Goal: Book appointment/travel/reservation

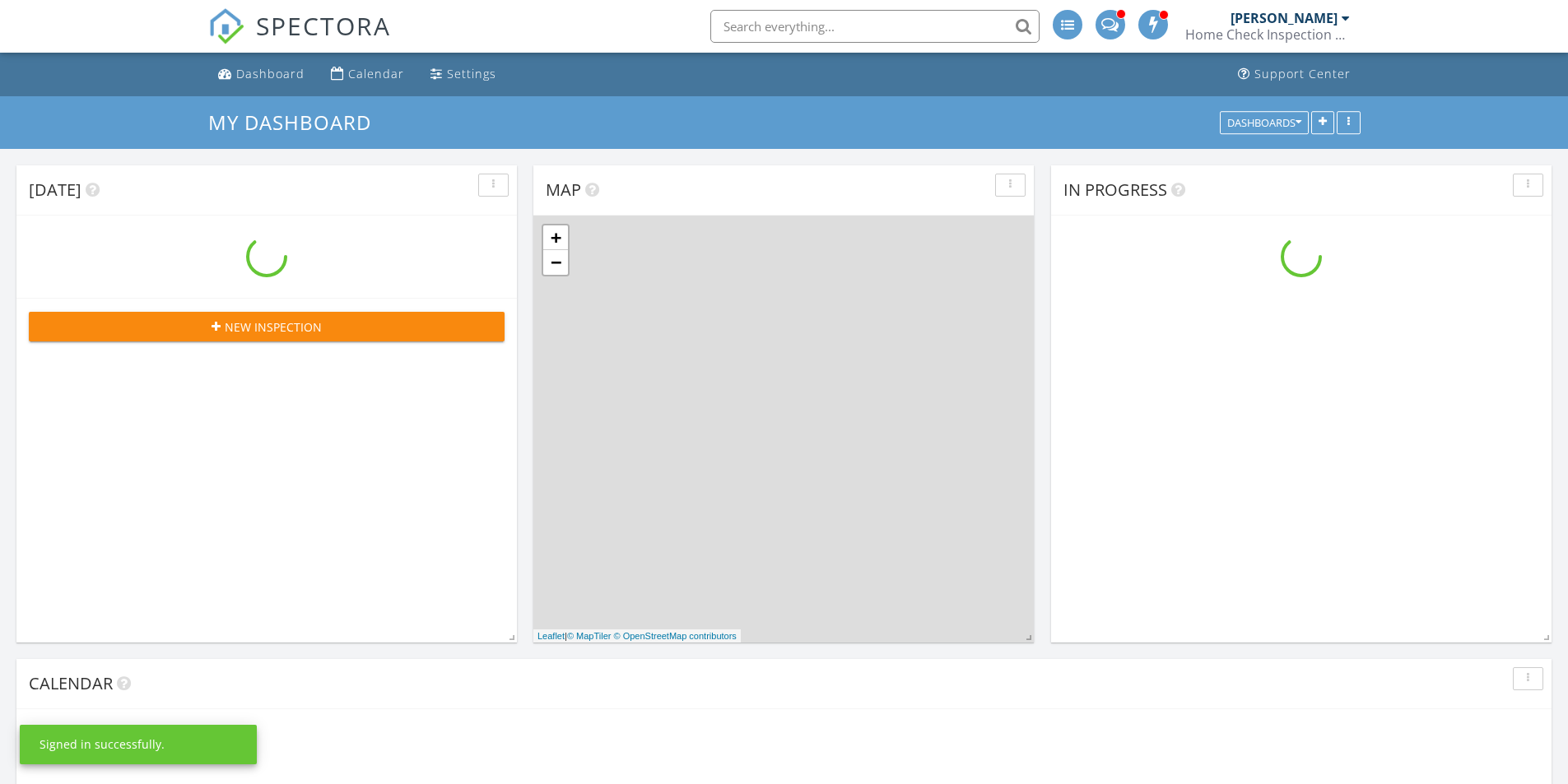
scroll to position [1358, 1594]
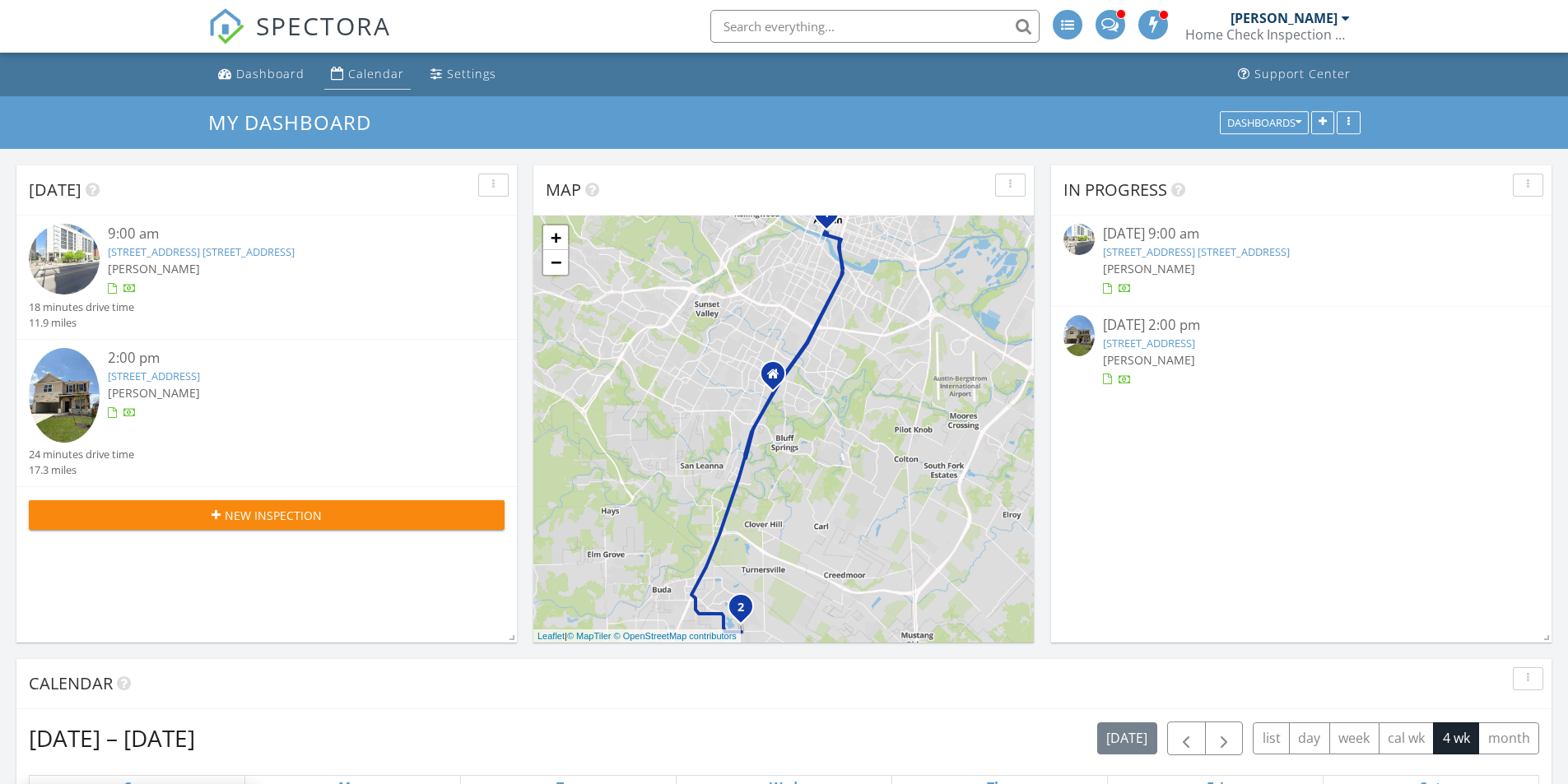
click at [366, 69] on div "Calendar" at bounding box center [376, 73] width 56 height 16
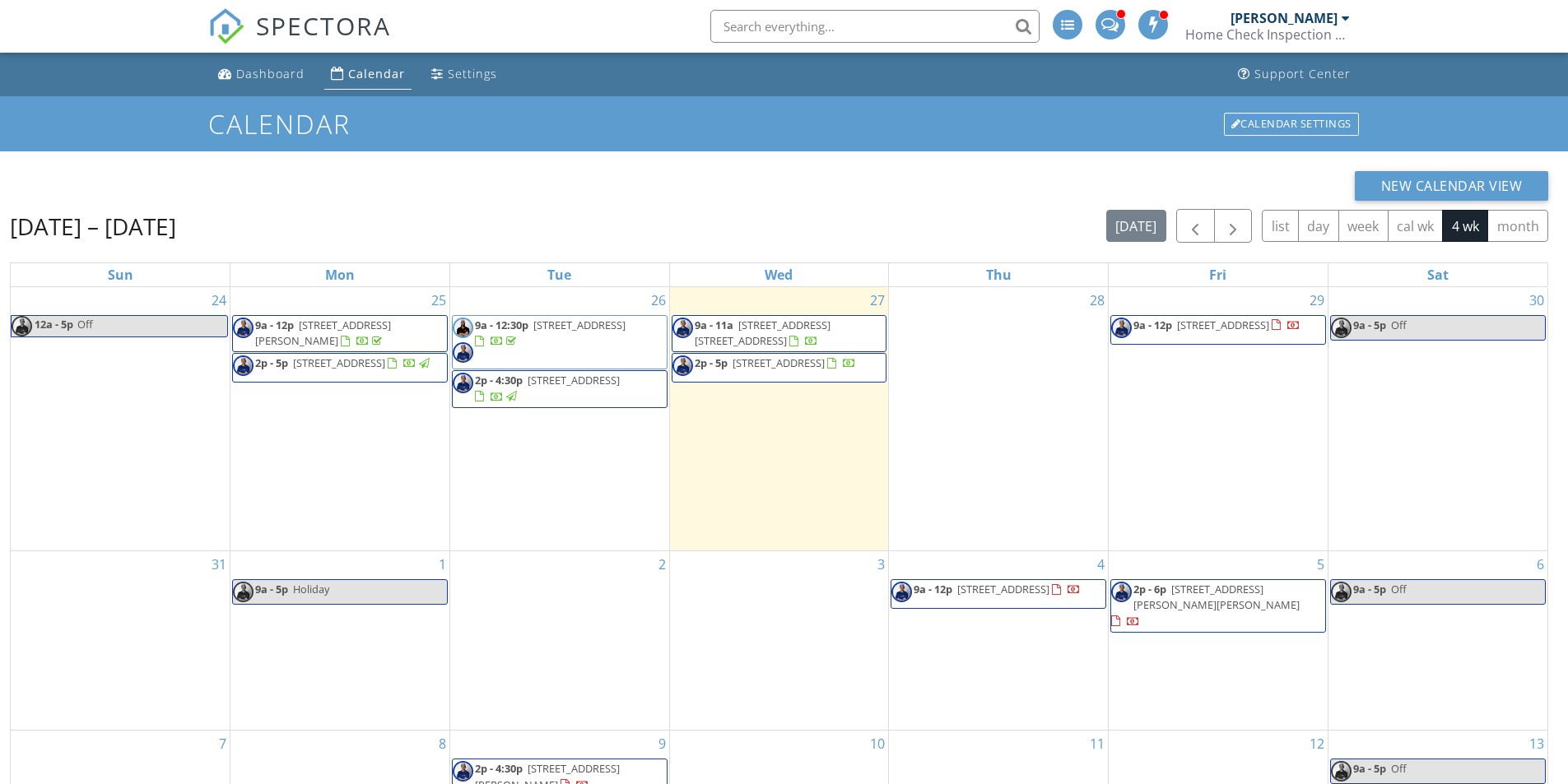
click at [1024, 377] on div "28" at bounding box center [999, 418] width 219 height 263
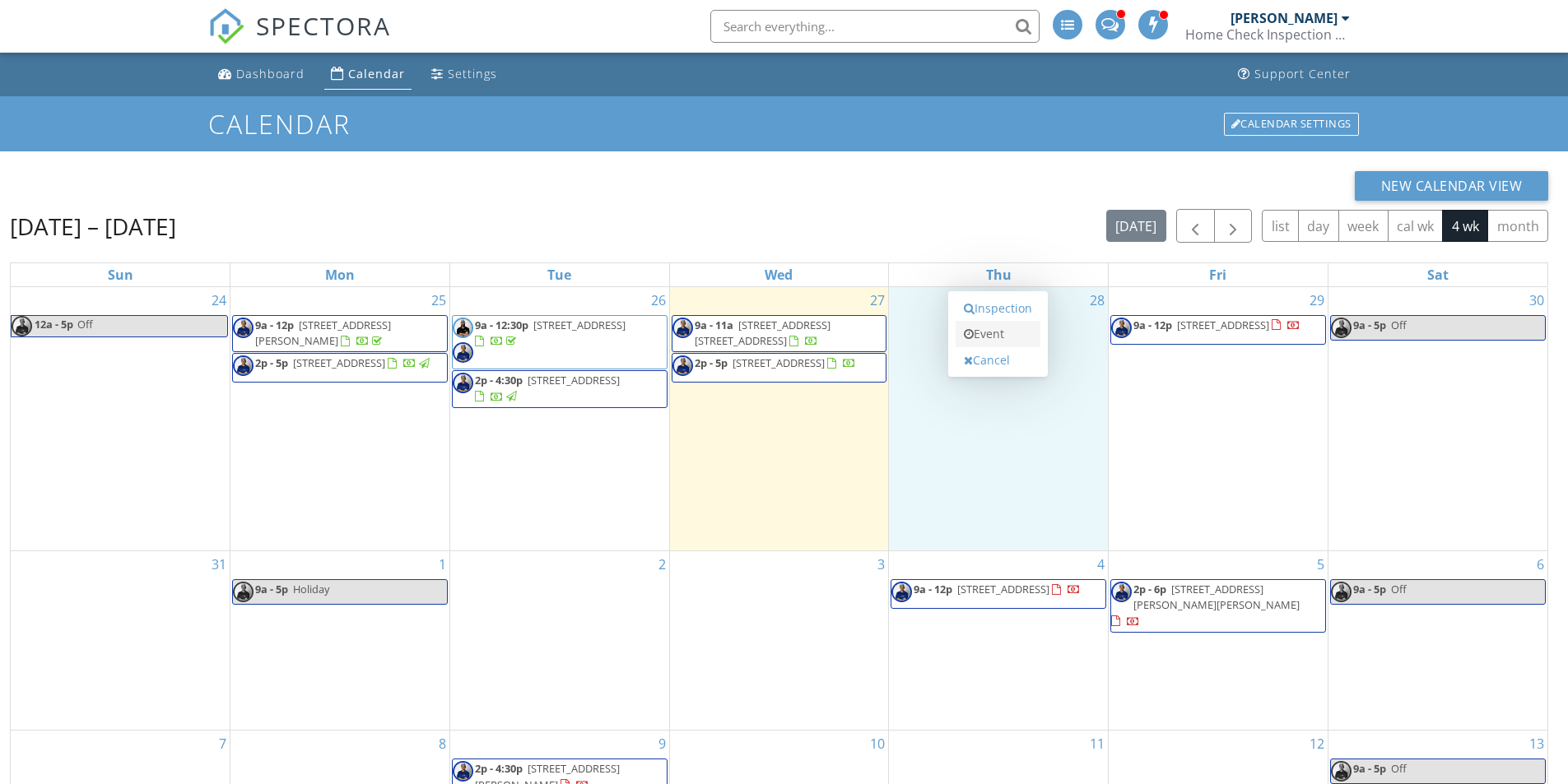
click at [1019, 335] on link "Event" at bounding box center [997, 333] width 85 height 26
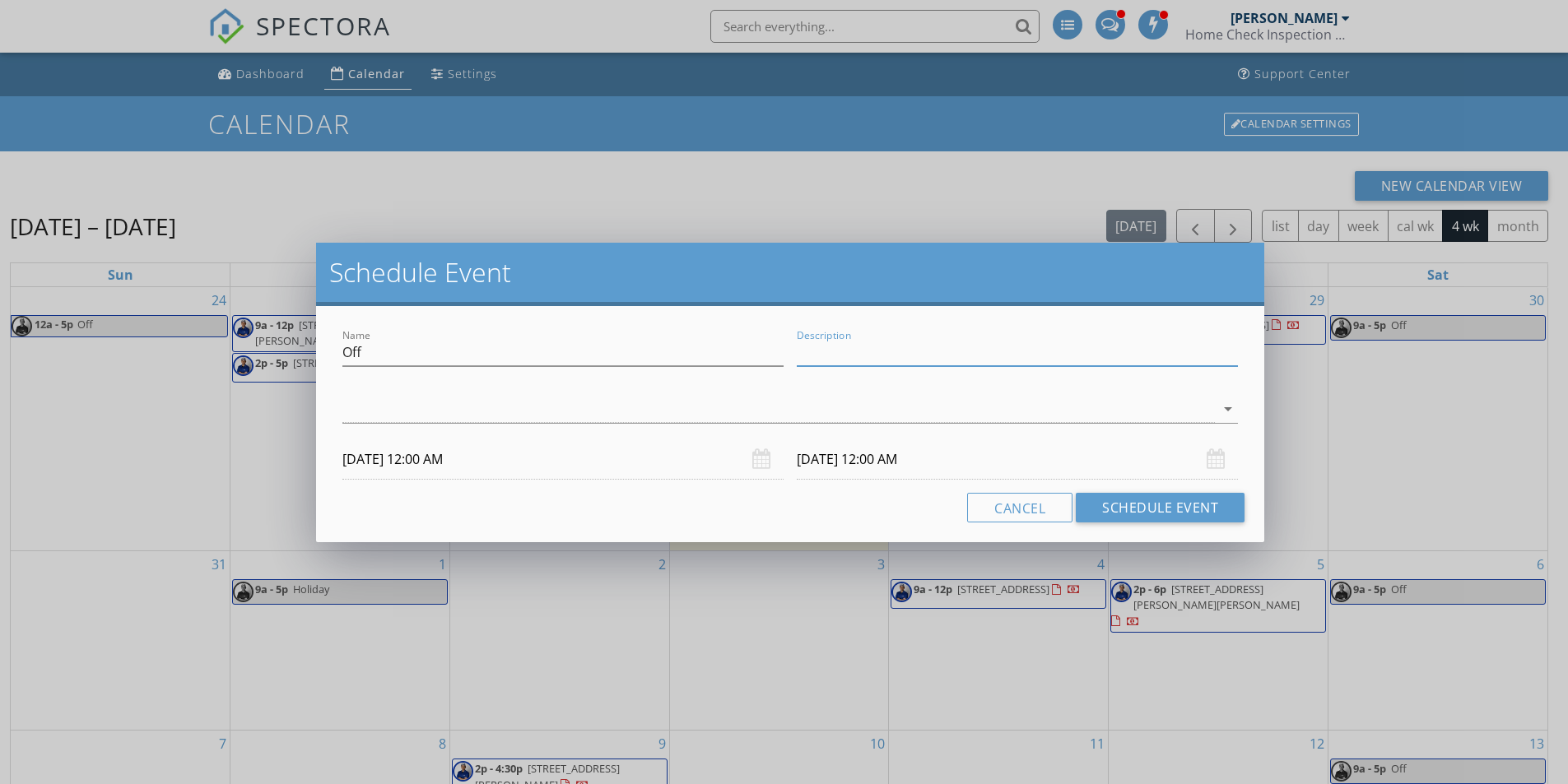
click at [895, 356] on input "Description" at bounding box center [1017, 352] width 441 height 27
type input "OFF"
click at [816, 405] on div at bounding box center [778, 409] width 873 height 27
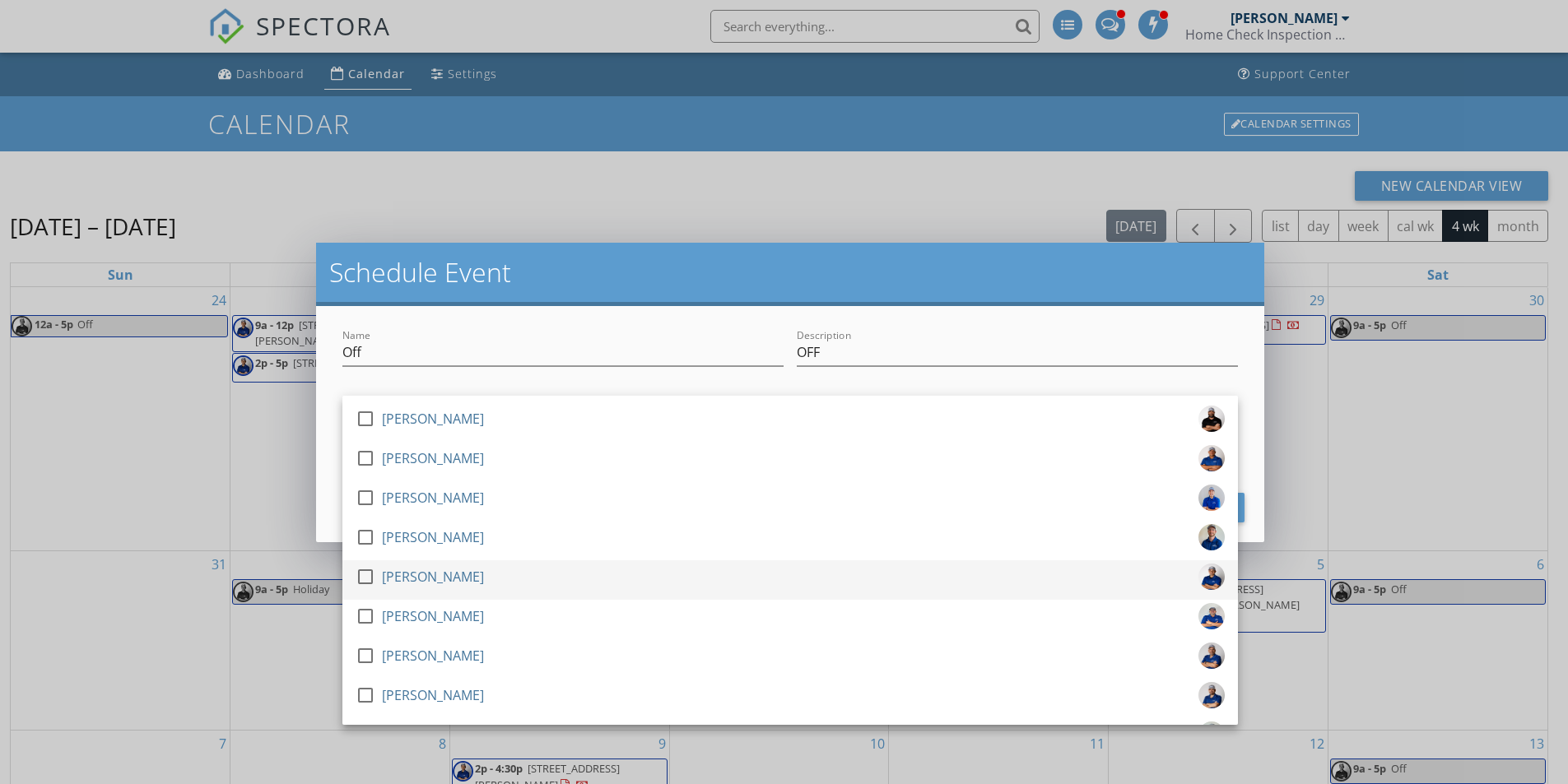
click at [453, 574] on div "[PERSON_NAME]" at bounding box center [433, 577] width 102 height 26
click at [1243, 478] on div "08/29/2025 12:00 AM" at bounding box center [1017, 459] width 455 height 40
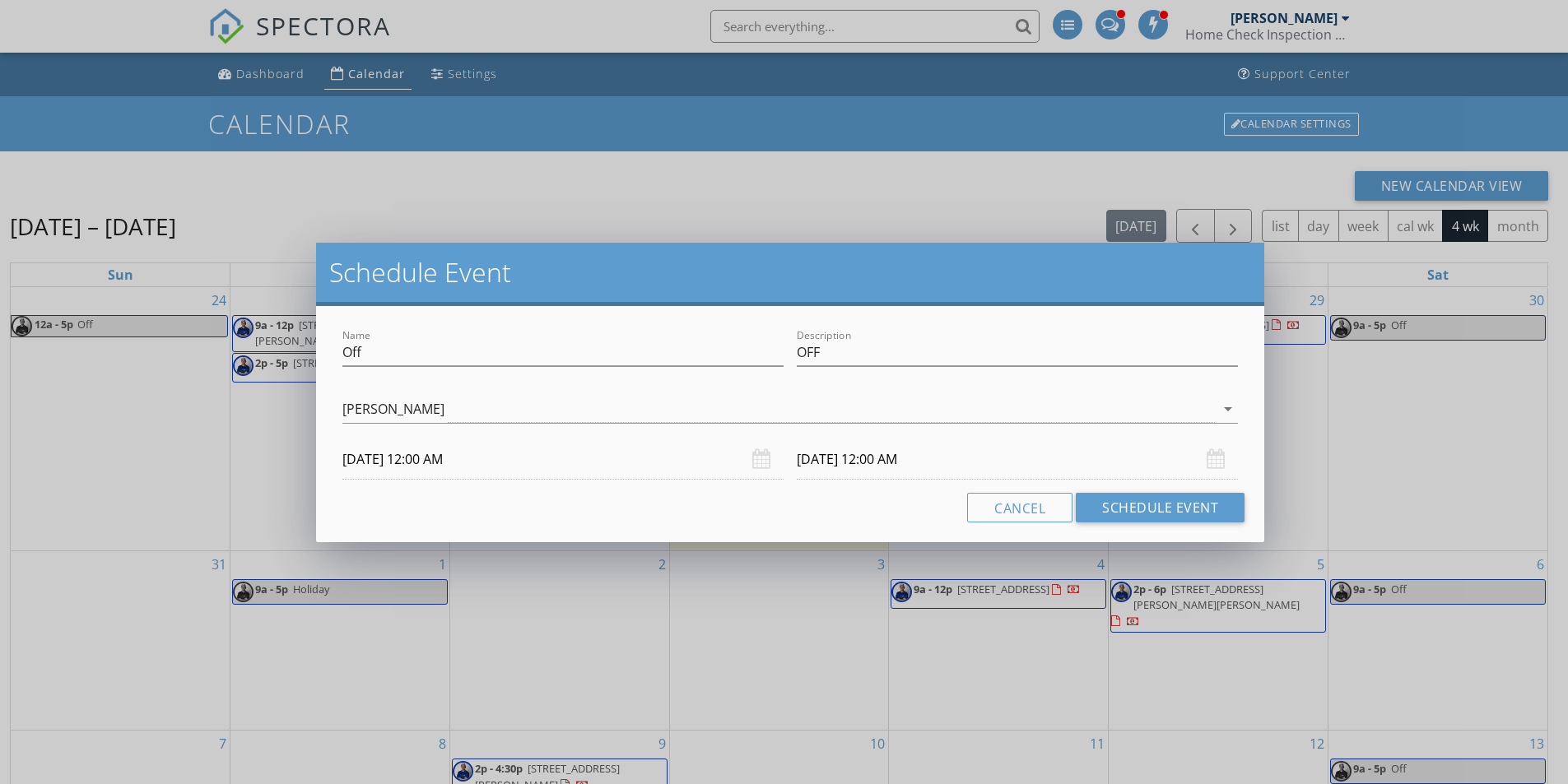
click at [603, 464] on input "08/28/2025 12:00 AM" at bounding box center [562, 459] width 441 height 40
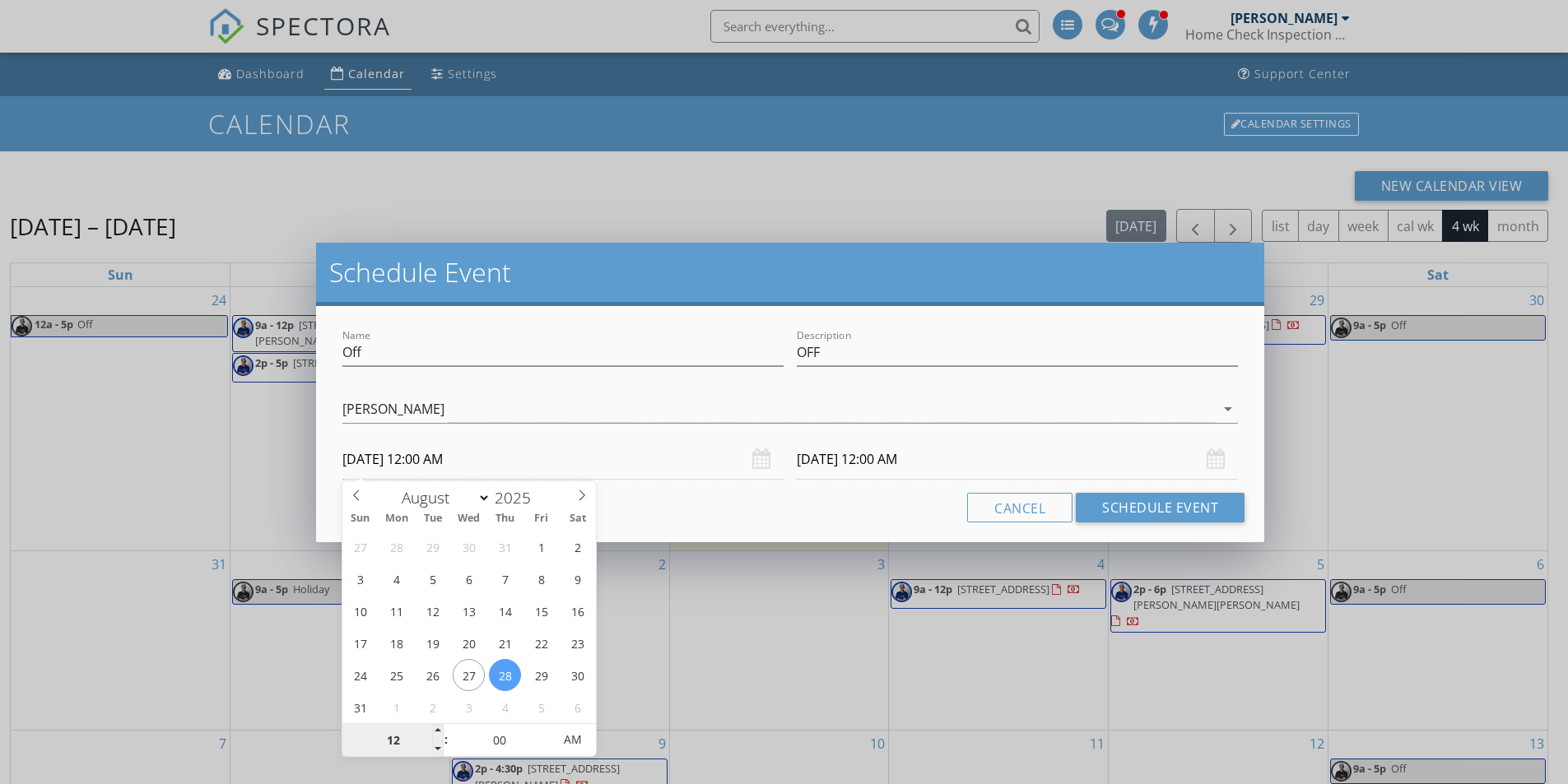
click at [399, 733] on input "12" at bounding box center [392, 739] width 101 height 33
type input "09"
type input "08/28/2025 9:00 AM"
click at [888, 451] on input "08/29/2025 12:00 AM" at bounding box center [1017, 459] width 441 height 40
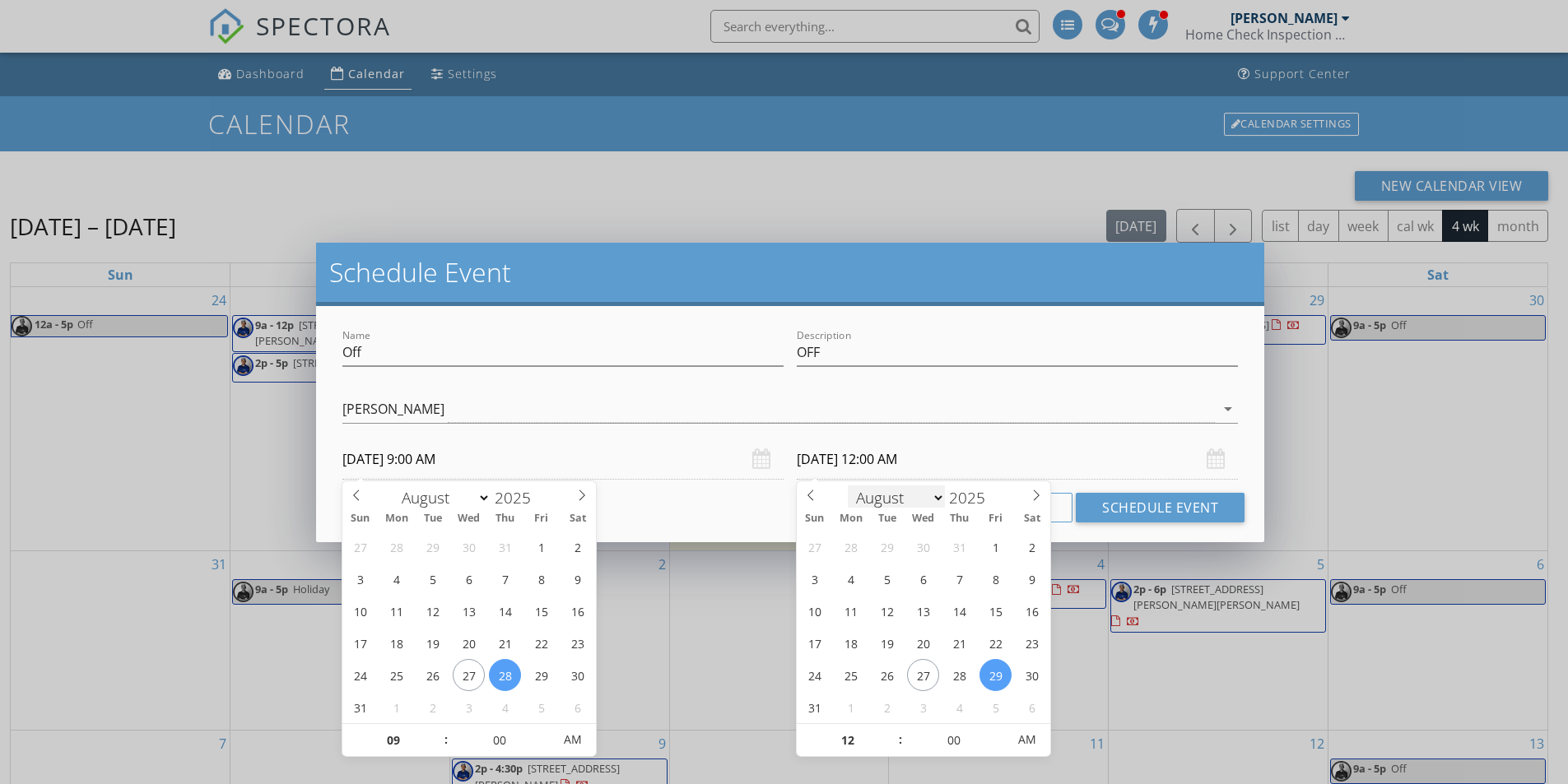
type input "09"
type input "08/27/2025 9:00 AM"
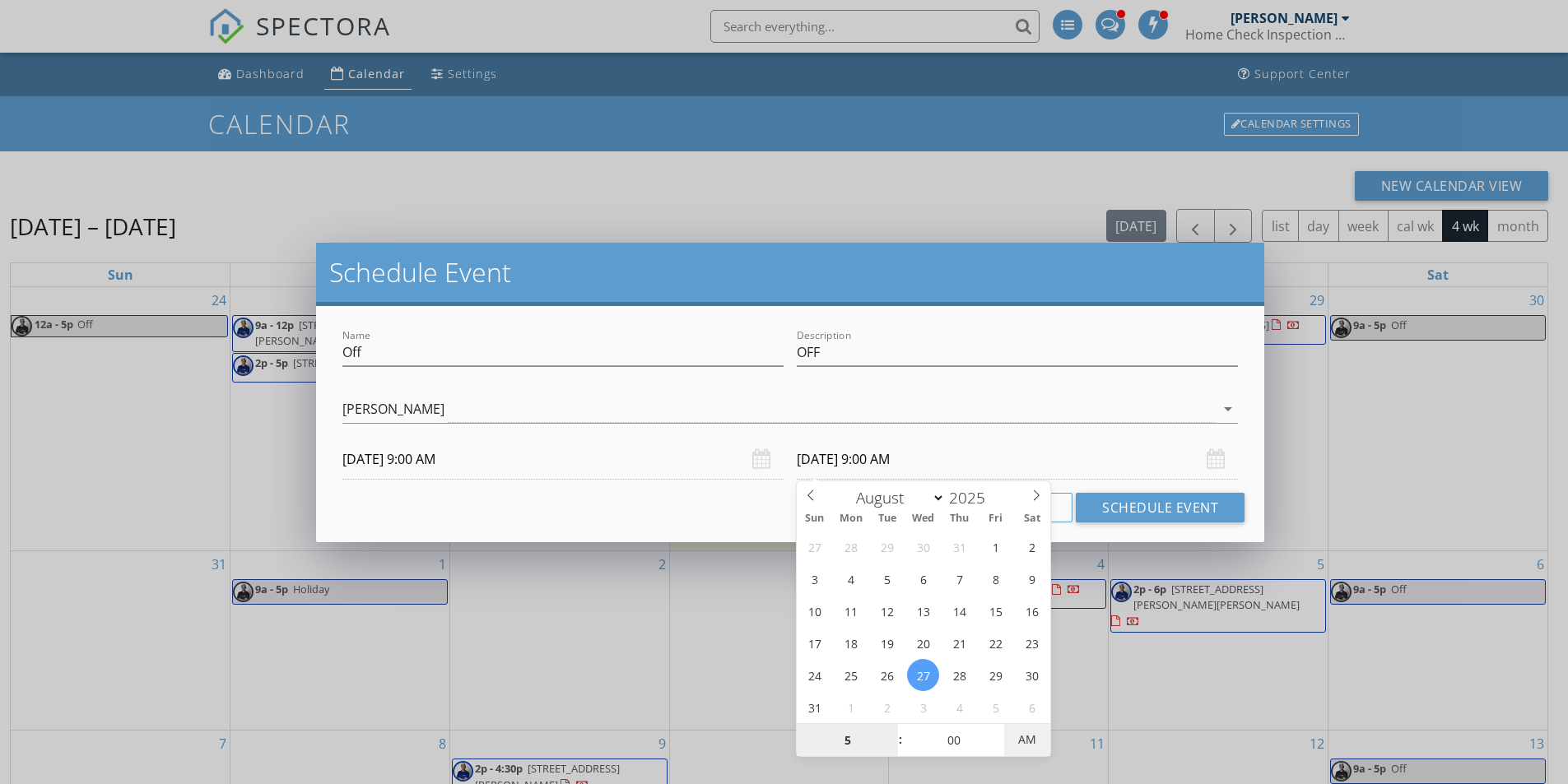
type input "05"
type input "08/27/2025 5:00 PM"
click at [1015, 739] on span "PM" at bounding box center [1027, 739] width 46 height 33
type input "05"
click at [1158, 508] on button "Schedule Event" at bounding box center [1161, 508] width 169 height 30
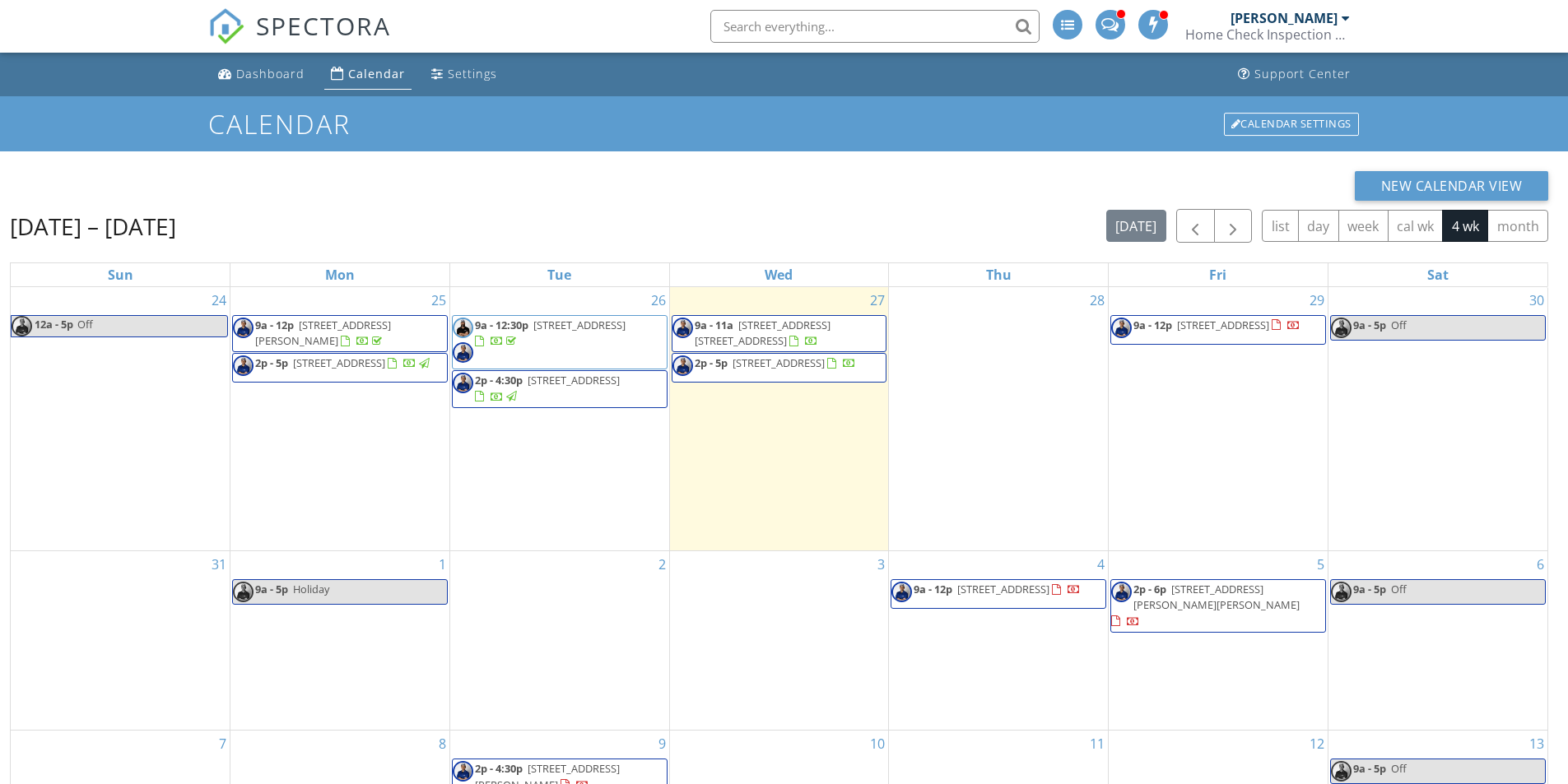
click at [971, 405] on div "28" at bounding box center [999, 418] width 219 height 263
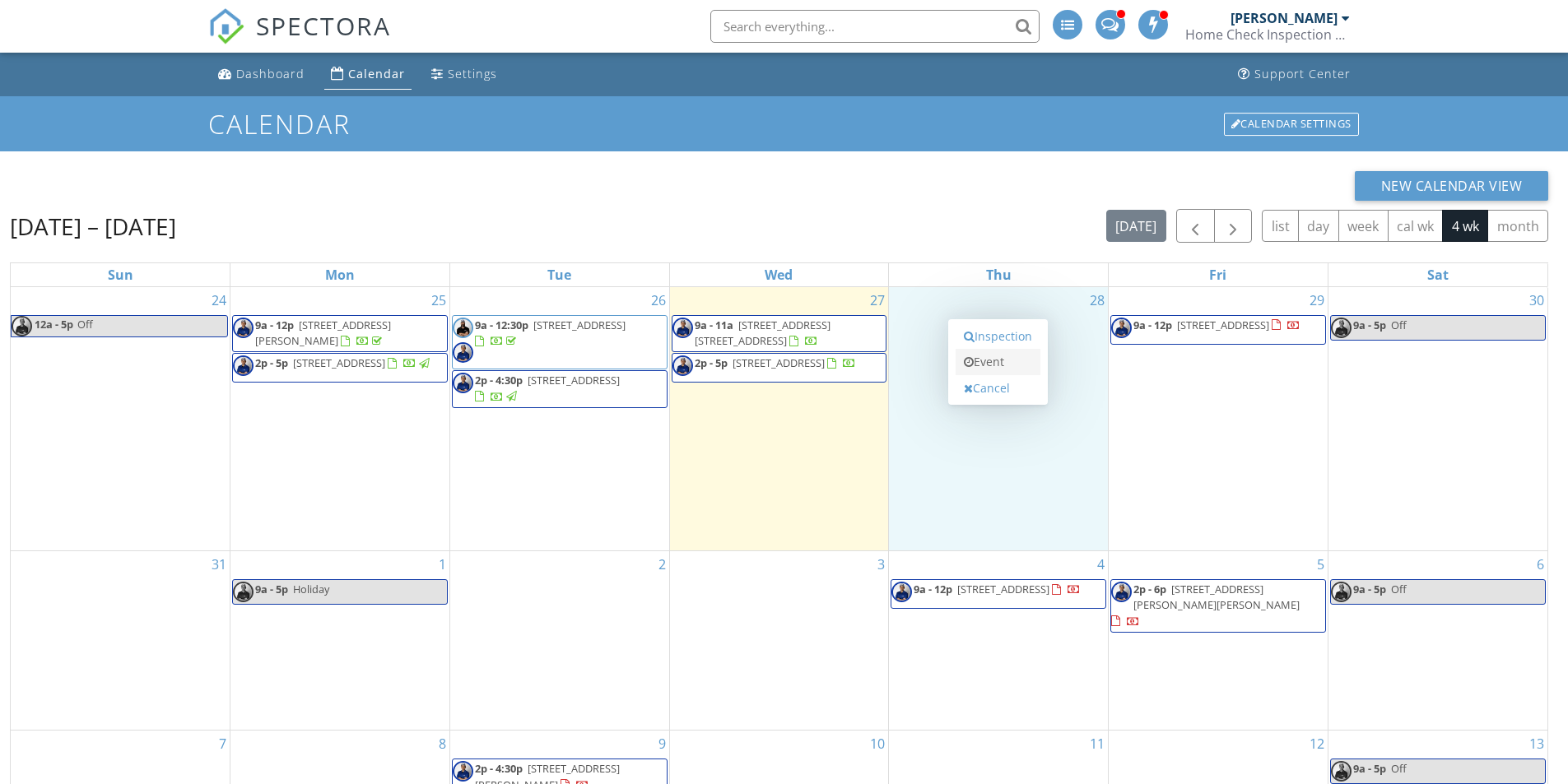
click at [988, 367] on link "Event" at bounding box center [997, 362] width 85 height 26
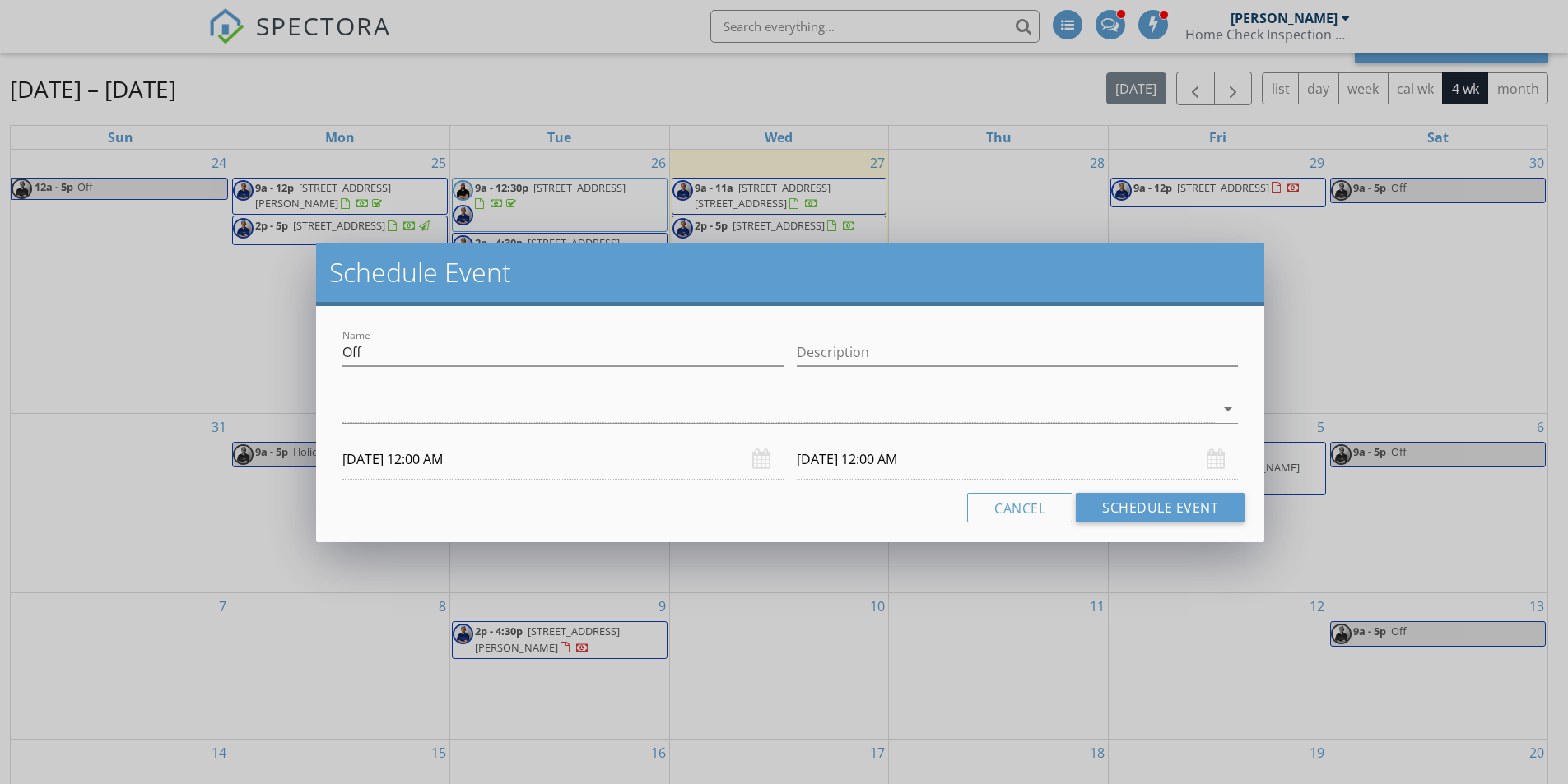
scroll to position [219, 0]
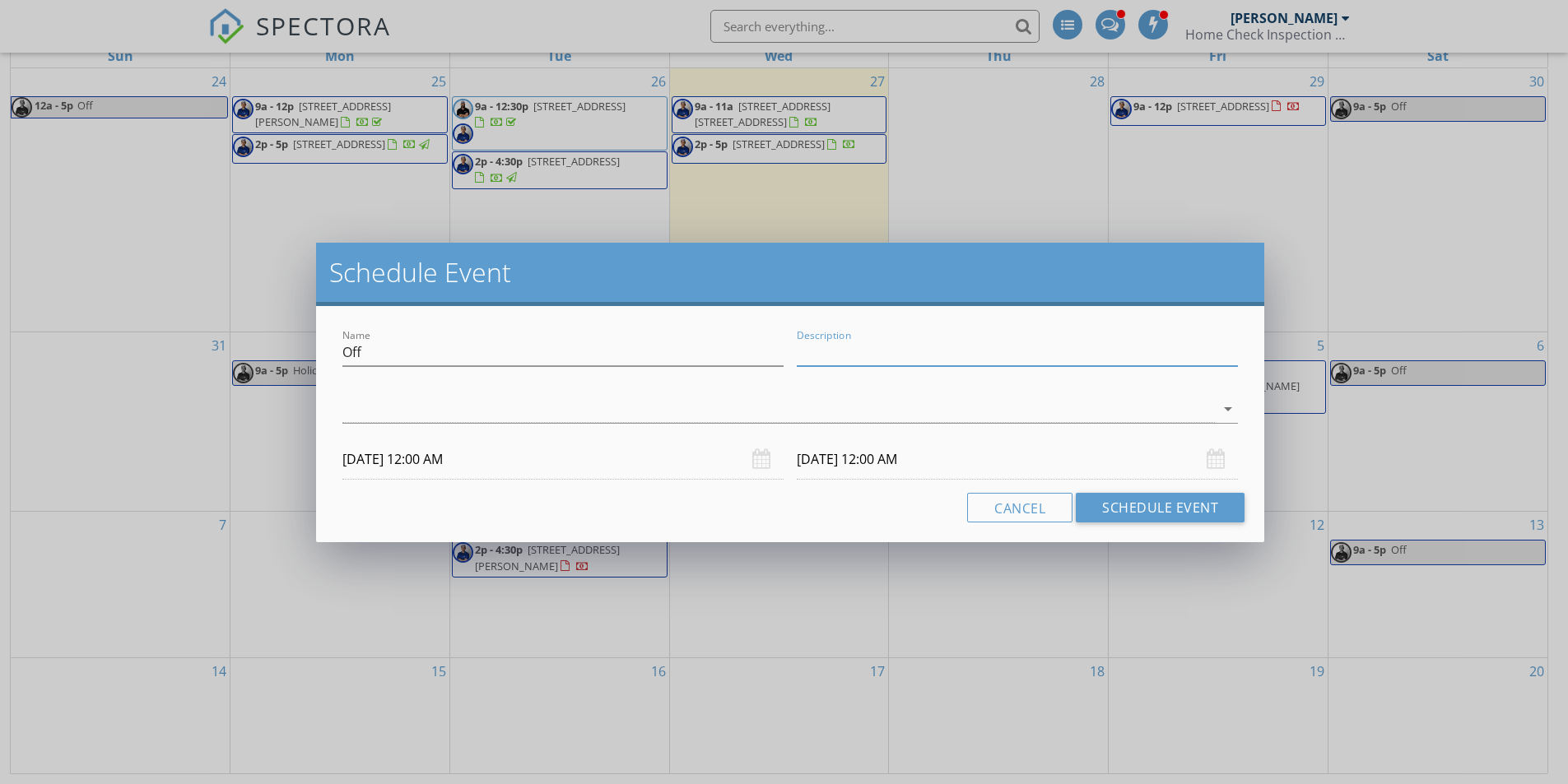
click at [814, 347] on input "Description" at bounding box center [1017, 352] width 441 height 27
type input "OFF"
click at [751, 412] on div at bounding box center [778, 409] width 873 height 27
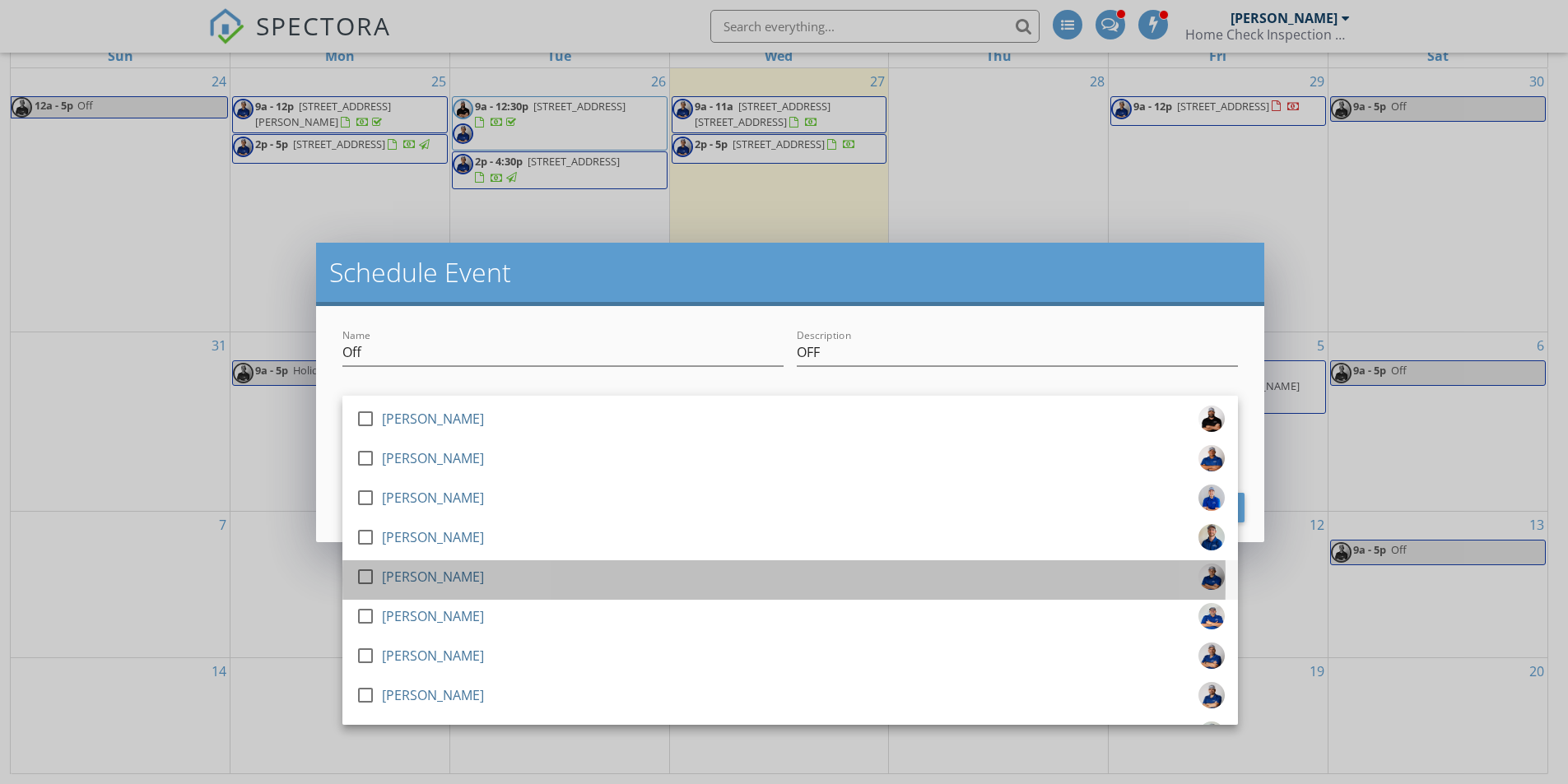
click at [393, 581] on div "[PERSON_NAME]" at bounding box center [433, 577] width 102 height 26
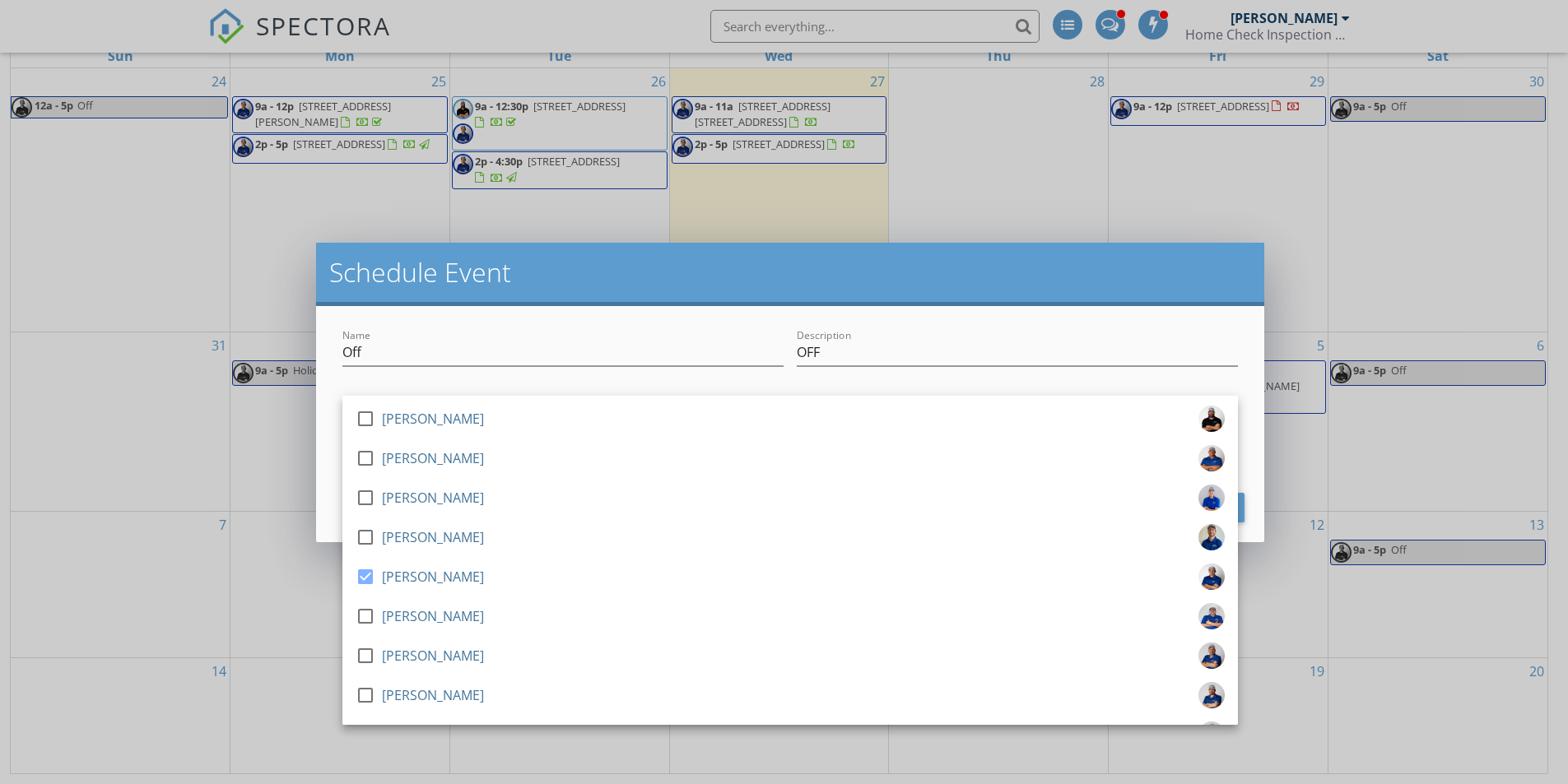
click at [1201, 280] on h2 "Schedule Event" at bounding box center [790, 271] width 922 height 33
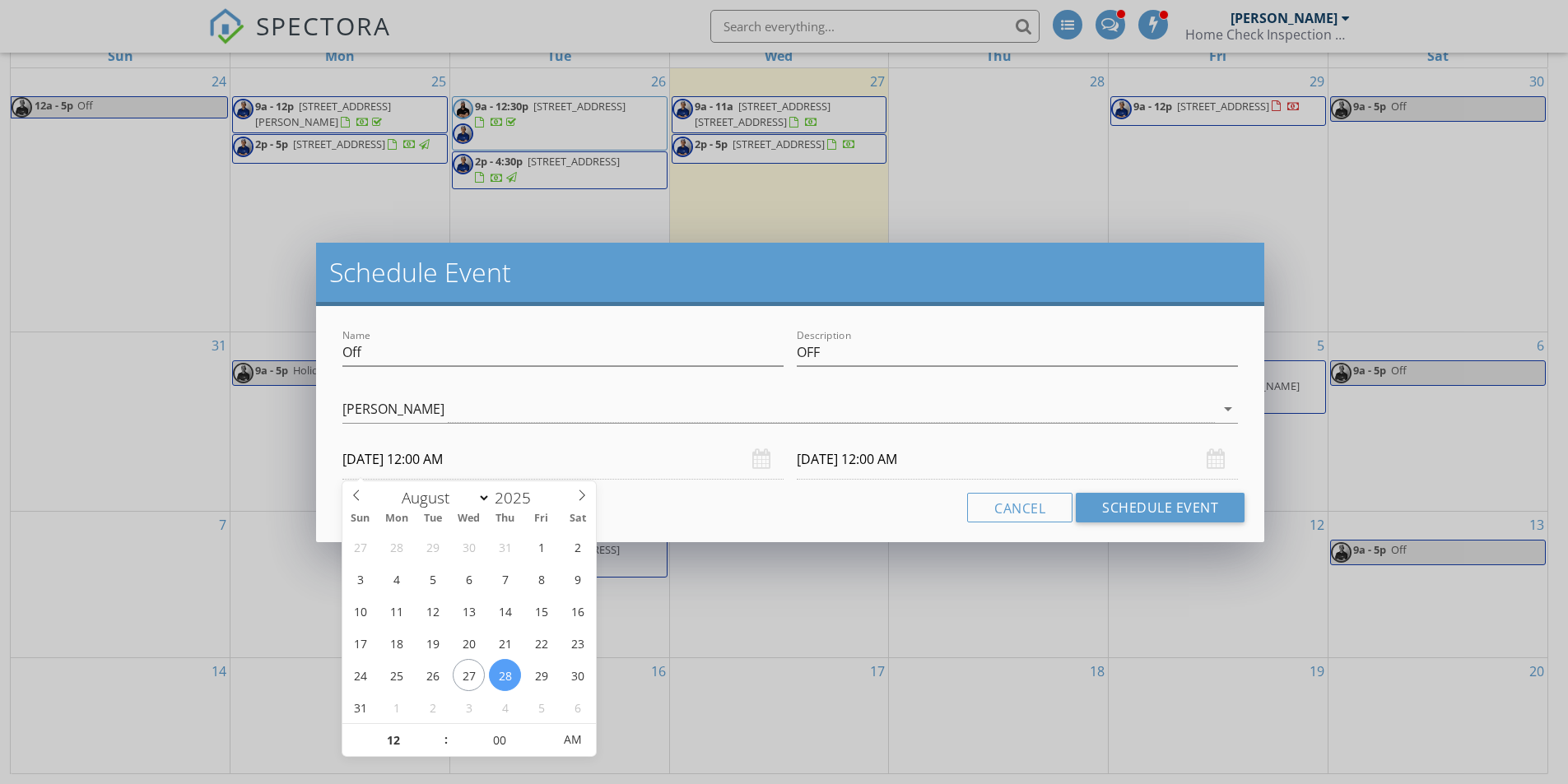
click at [571, 464] on input "08/28/2025 12:00 AM" at bounding box center [562, 459] width 441 height 40
type input "09"
type input "08/28/2025 9:00 AM"
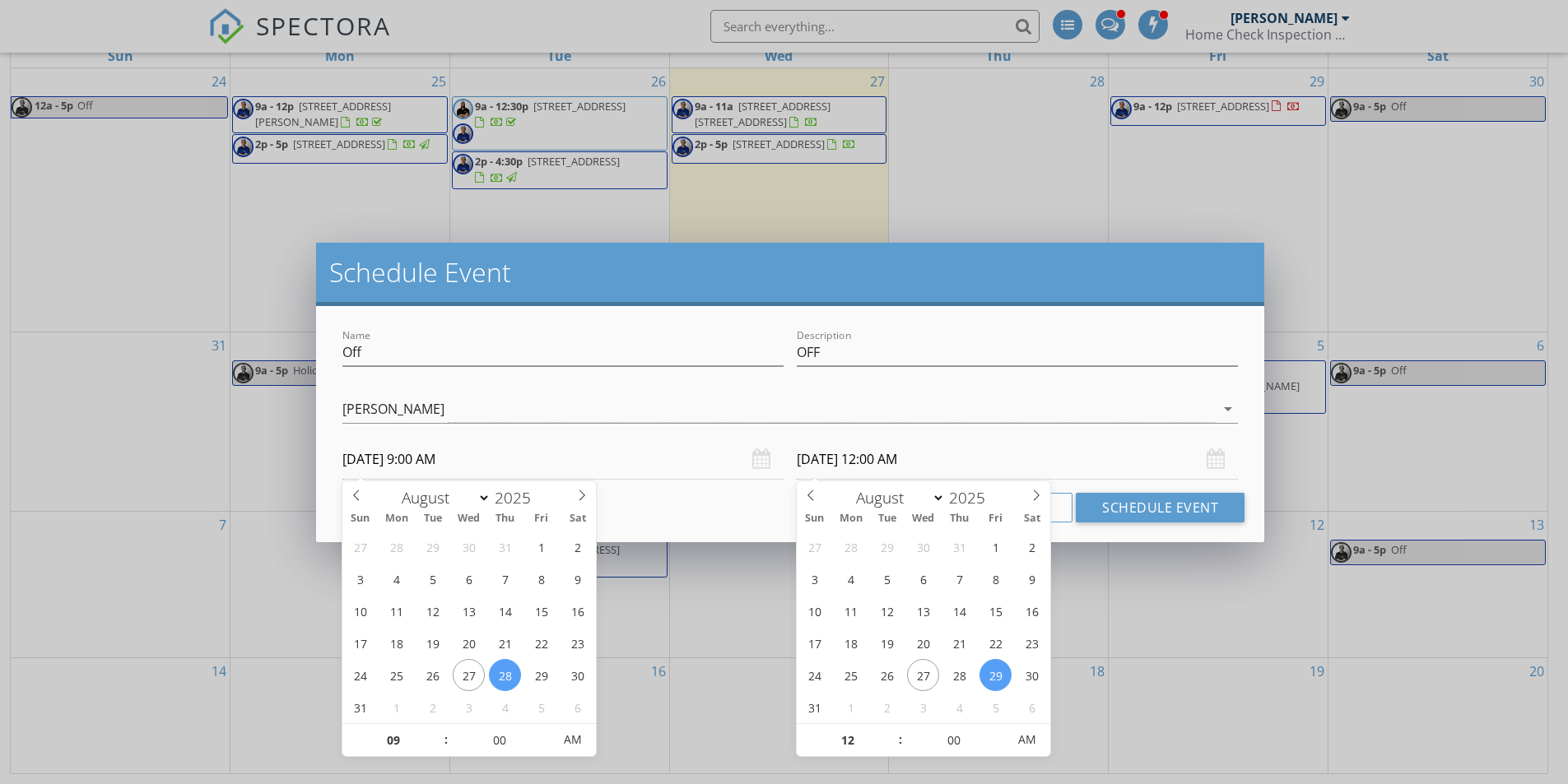
click at [823, 458] on input "08/29/2025 12:00 AM" at bounding box center [1017, 459] width 441 height 40
type input "09"
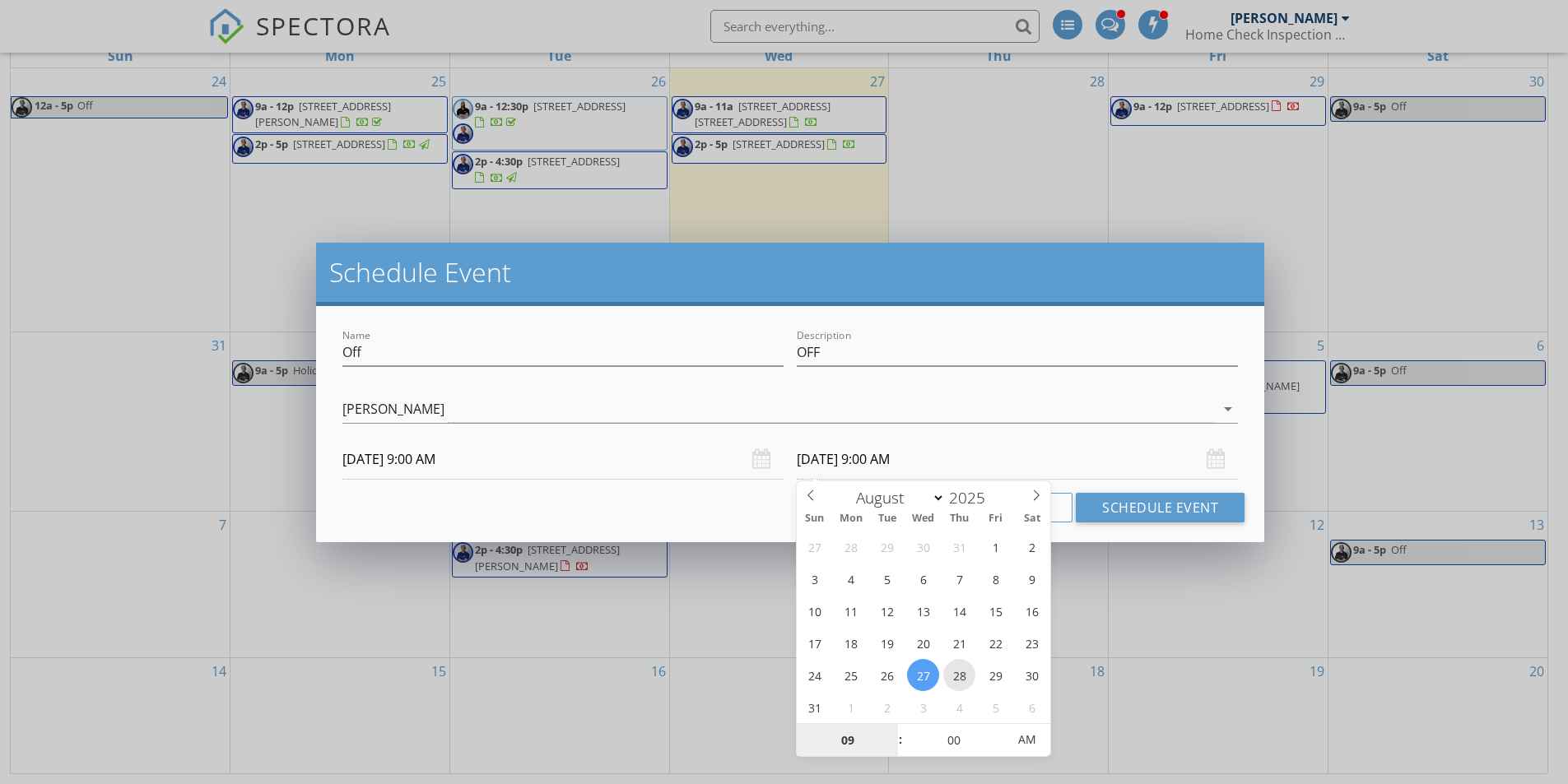
type input "08/28/2025 9:00 AM"
type input "05"
type input "08/28/2025 5:00 PM"
click at [1035, 742] on span "PM" at bounding box center [1027, 739] width 46 height 33
type input "05"
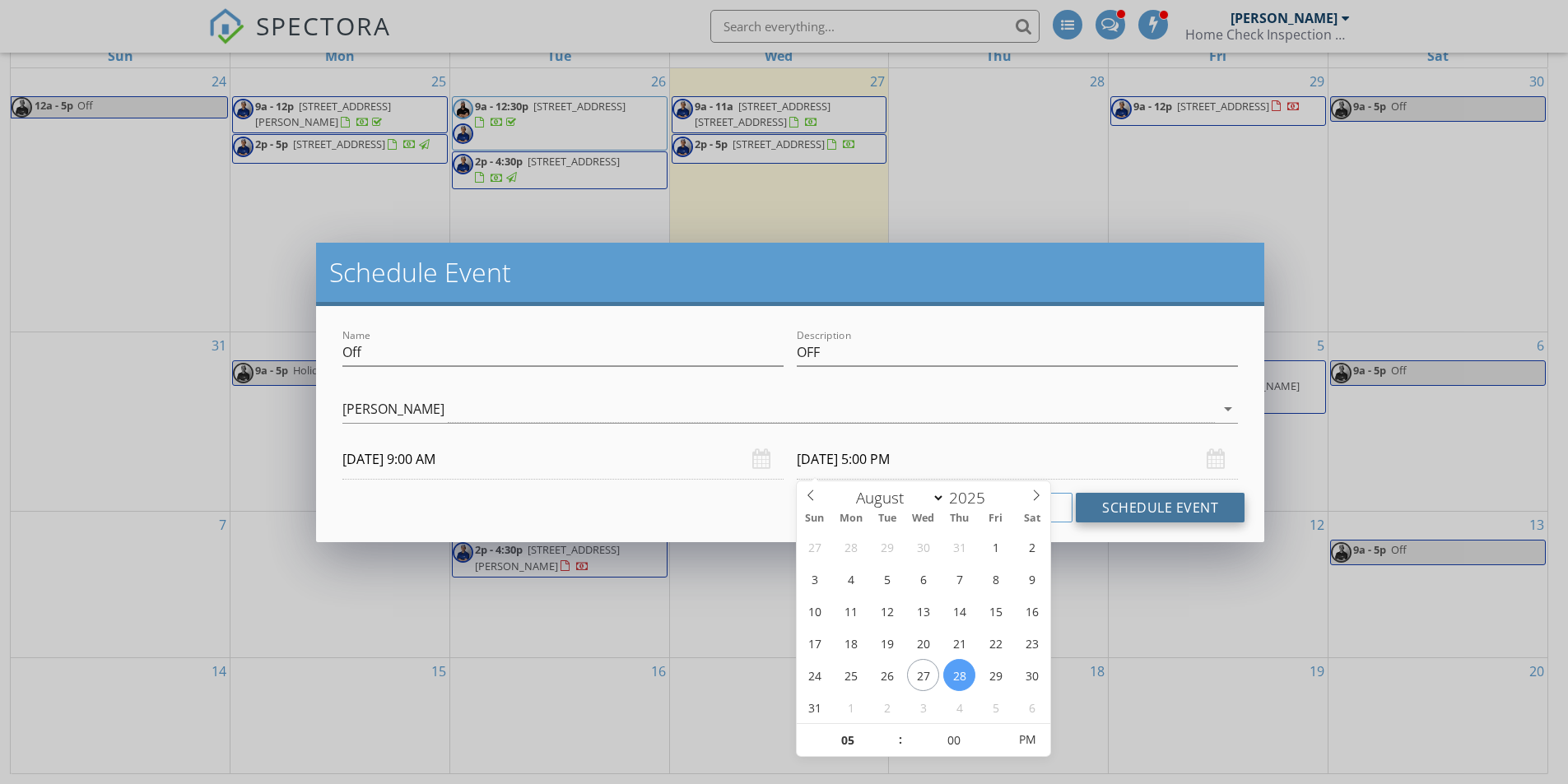
click at [1153, 515] on button "Schedule Event" at bounding box center [1161, 508] width 169 height 30
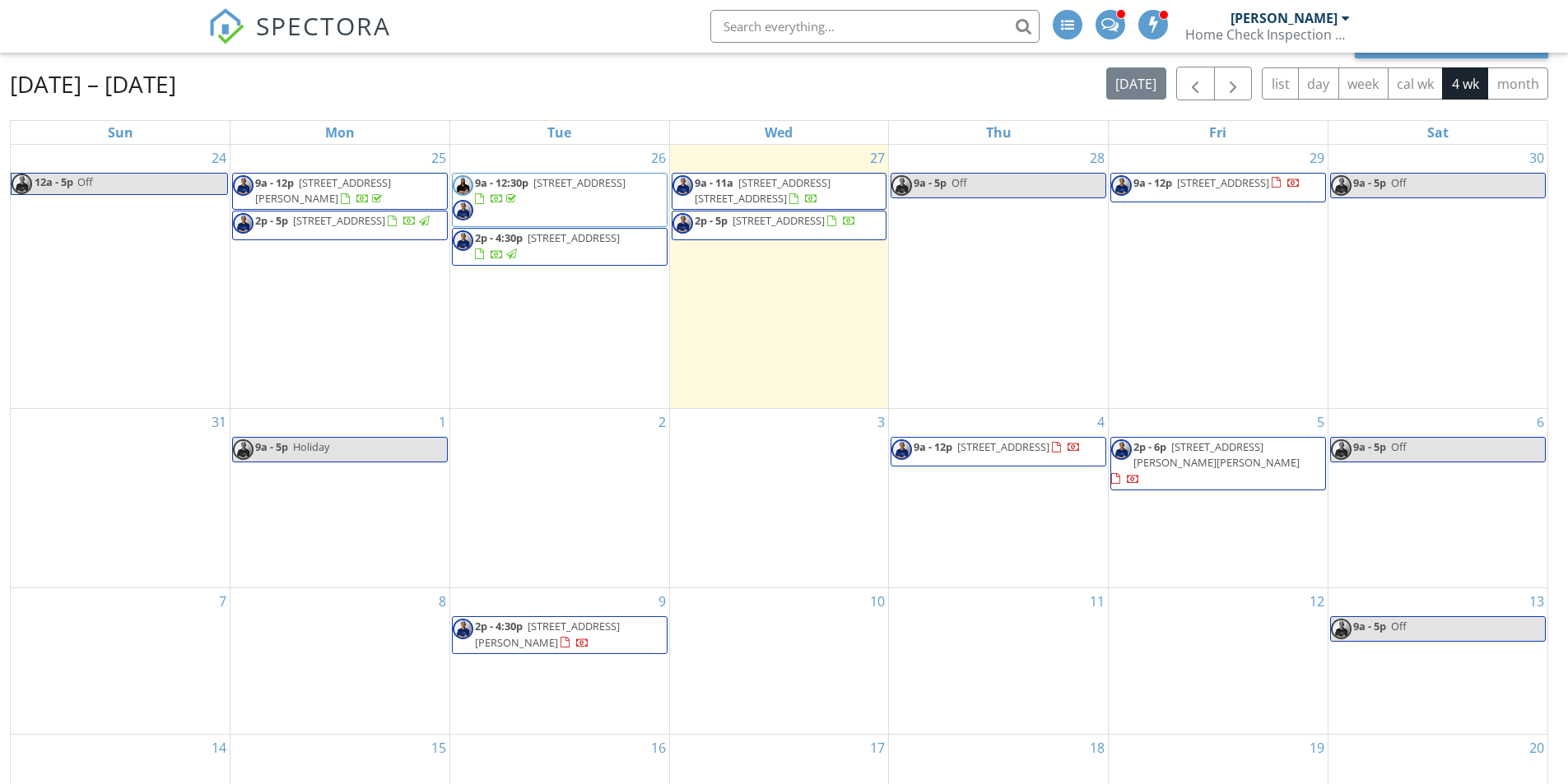
scroll to position [54, 0]
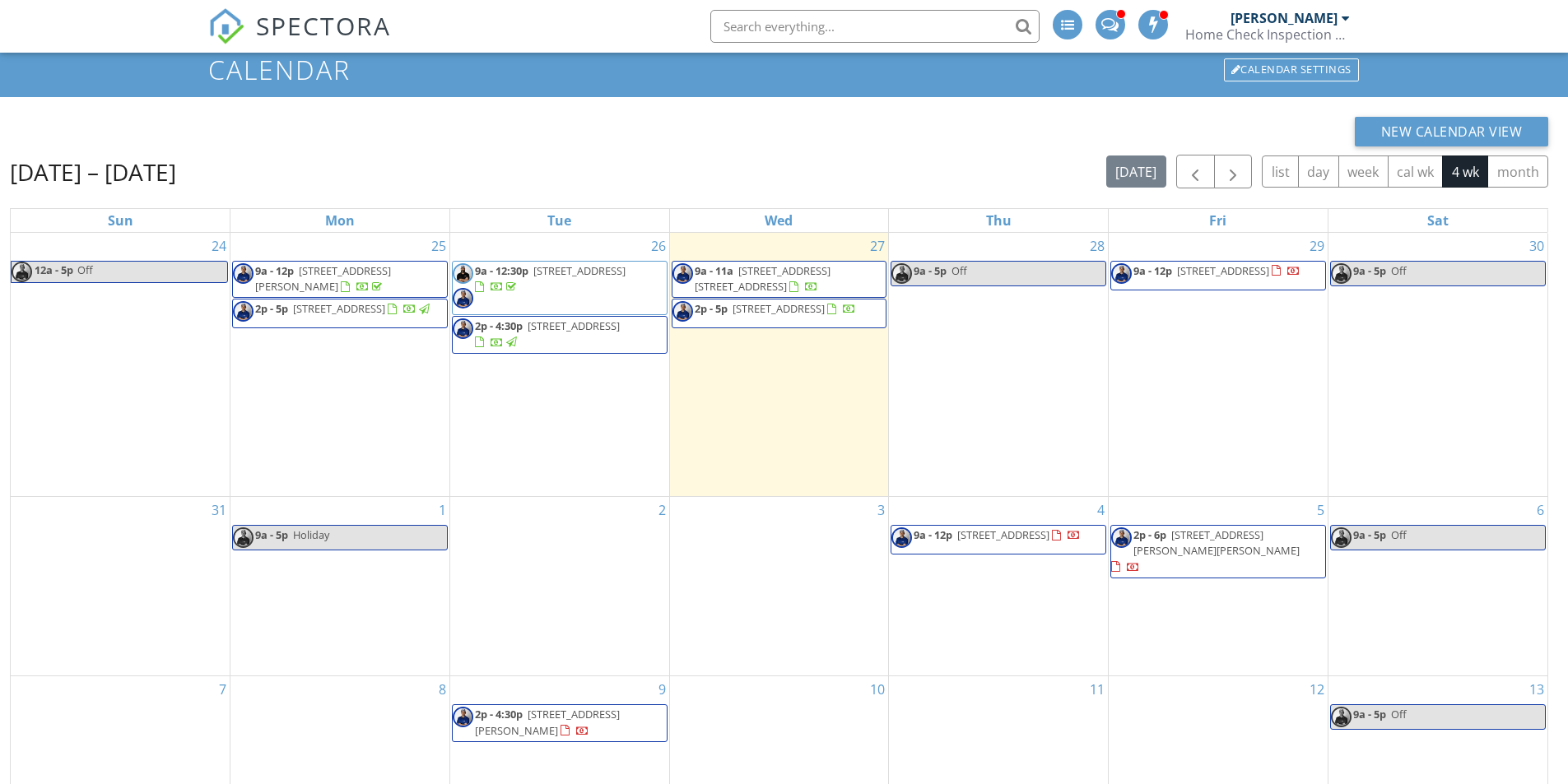
click at [1211, 280] on span "9a - 12p 102 Moku Ct, Bastrop 78602" at bounding box center [1206, 275] width 190 height 25
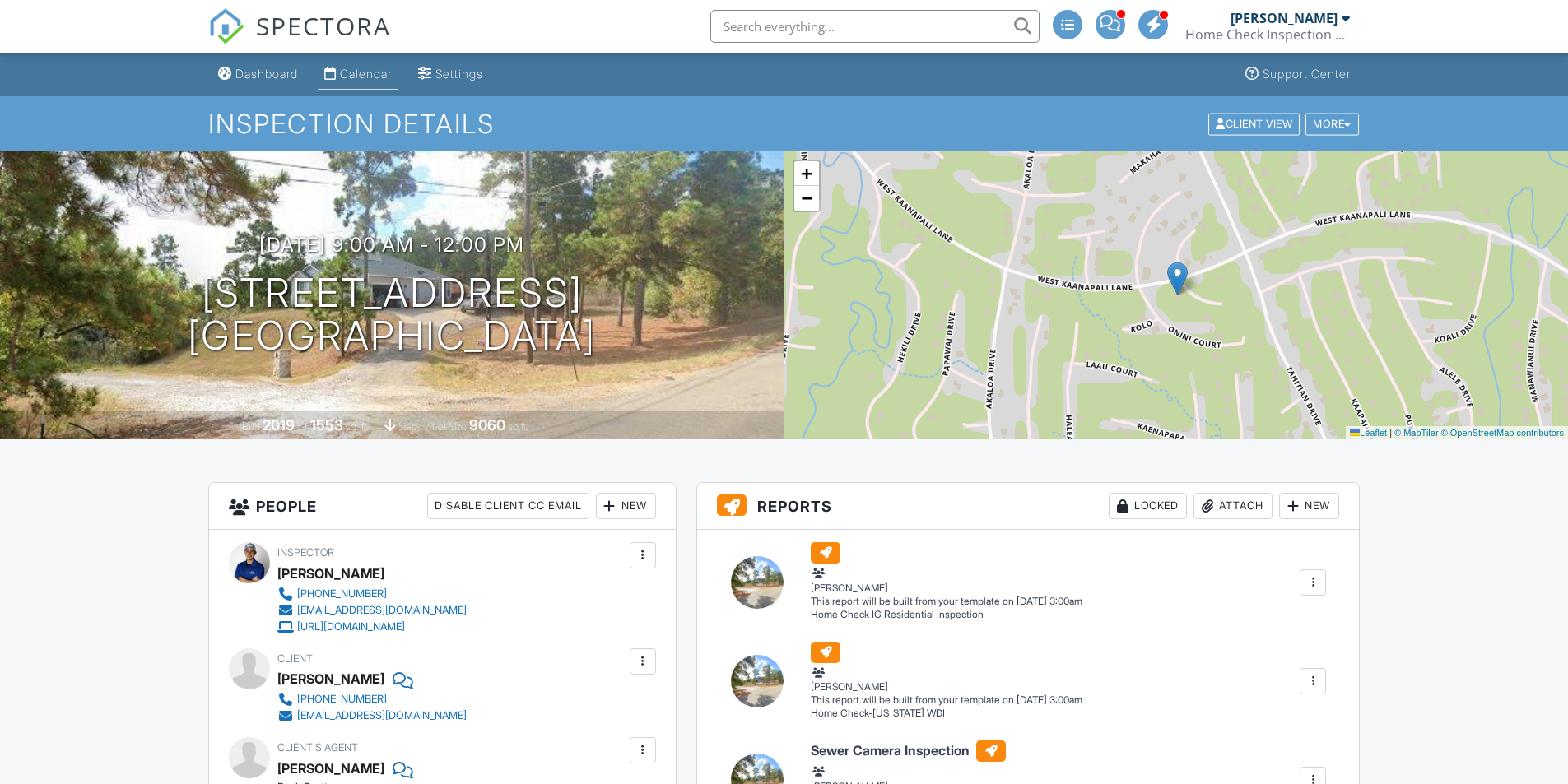
click at [371, 69] on div "Calendar" at bounding box center [366, 73] width 52 height 14
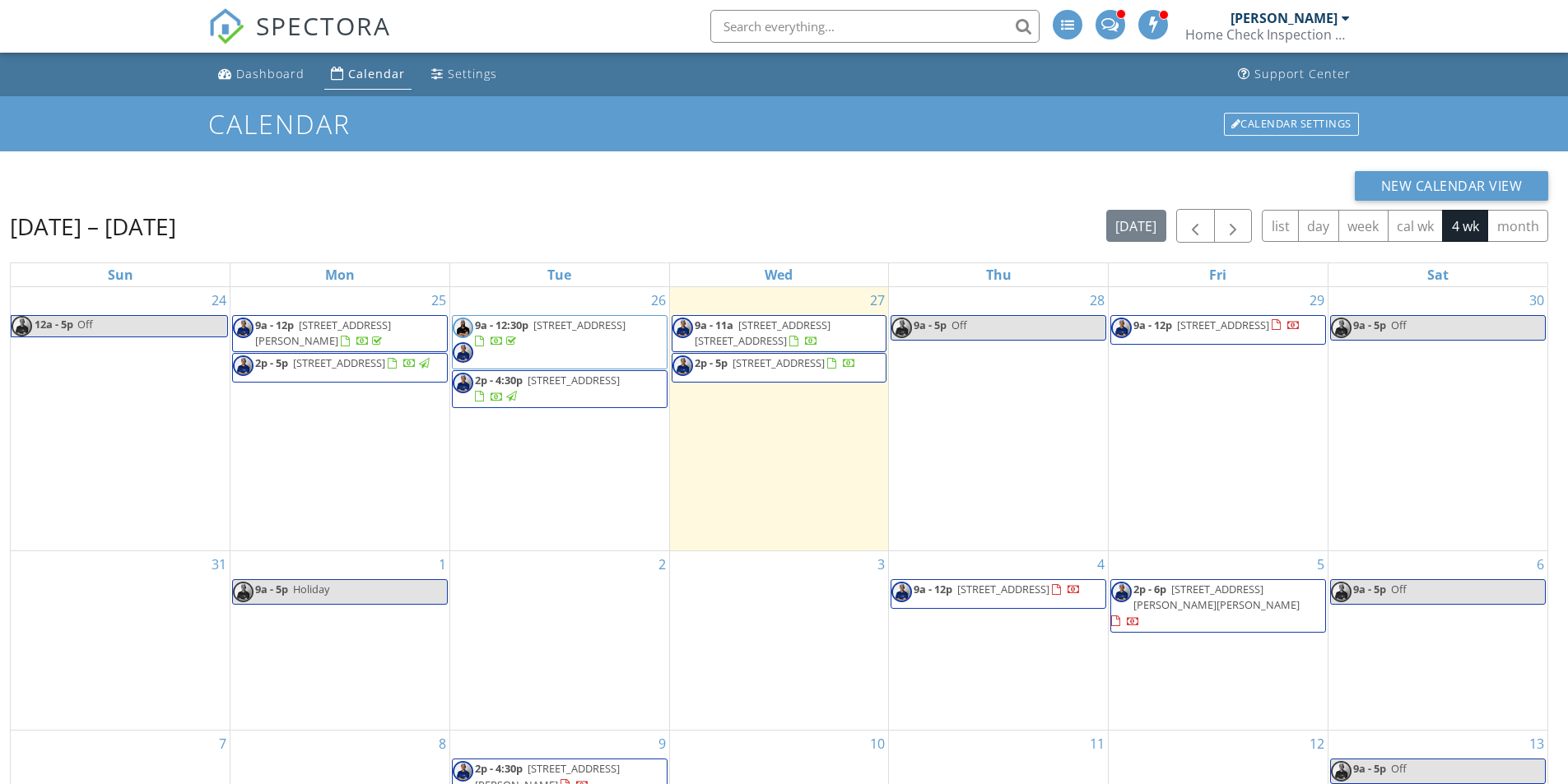
scroll to position [219, 0]
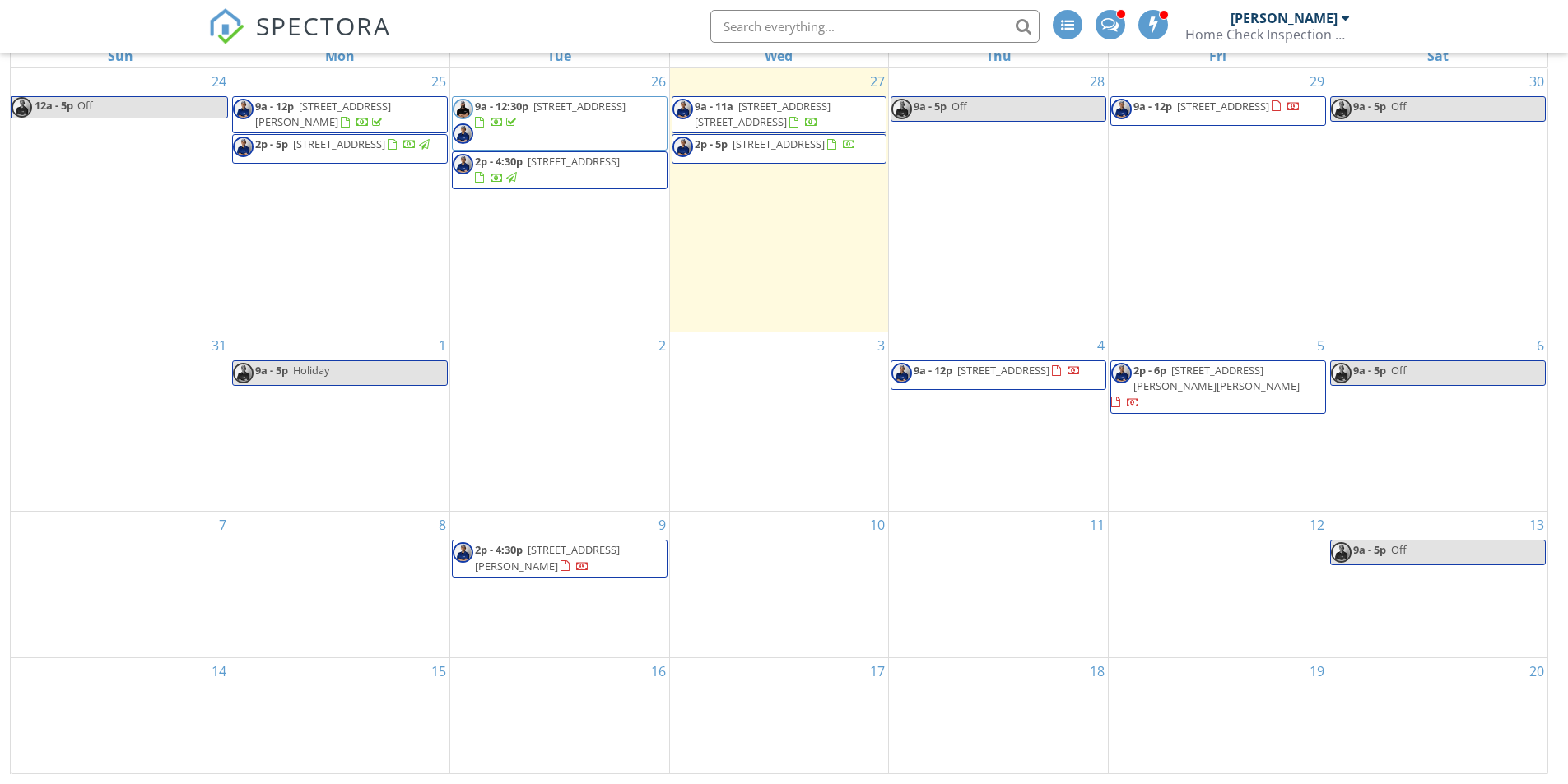
click at [659, 551] on span "2p - 4:30p 119 Gazania Road, Kyle 78640" at bounding box center [560, 558] width 214 height 33
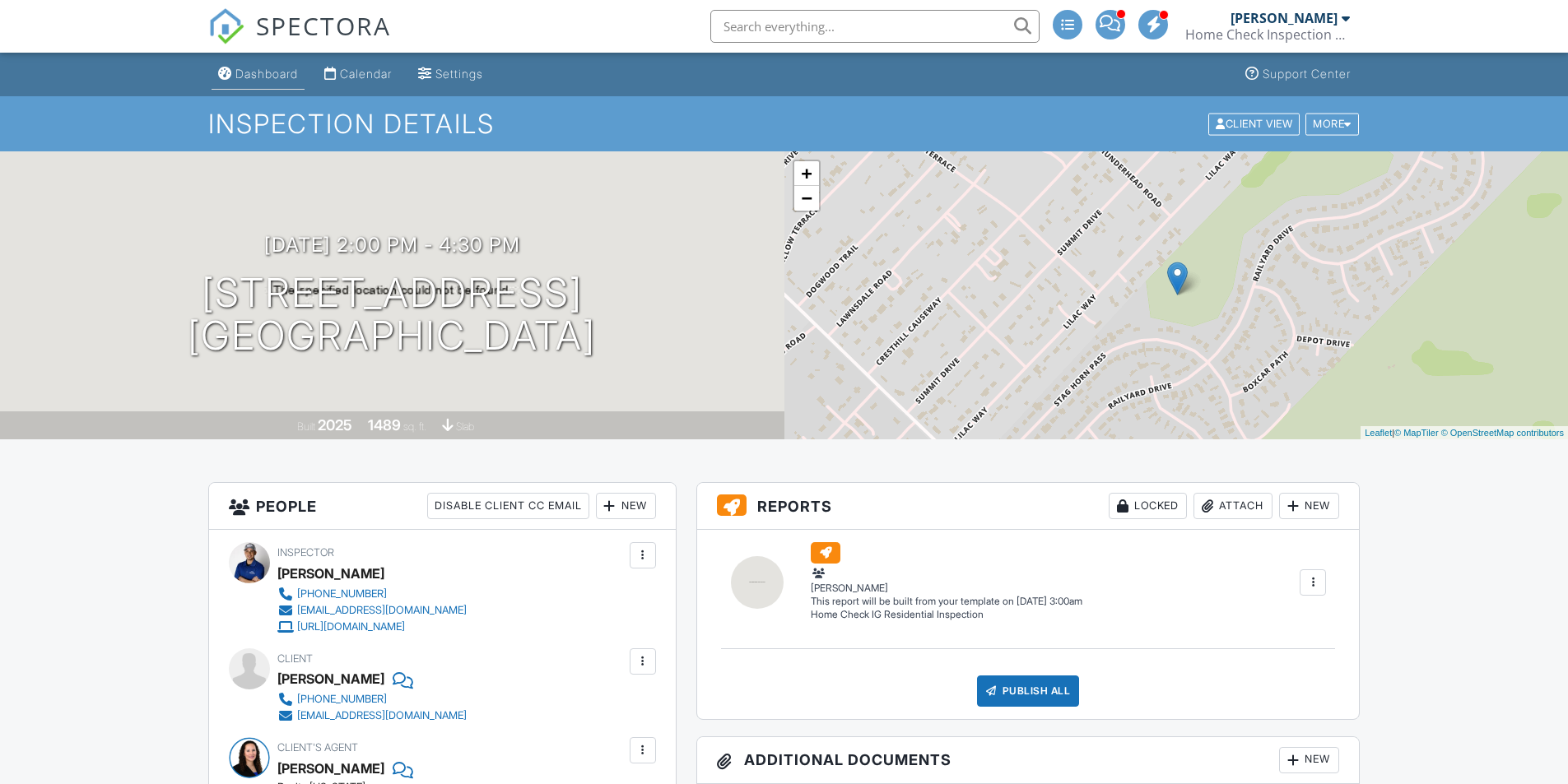
click at [251, 72] on div "Dashboard" at bounding box center [266, 73] width 62 height 14
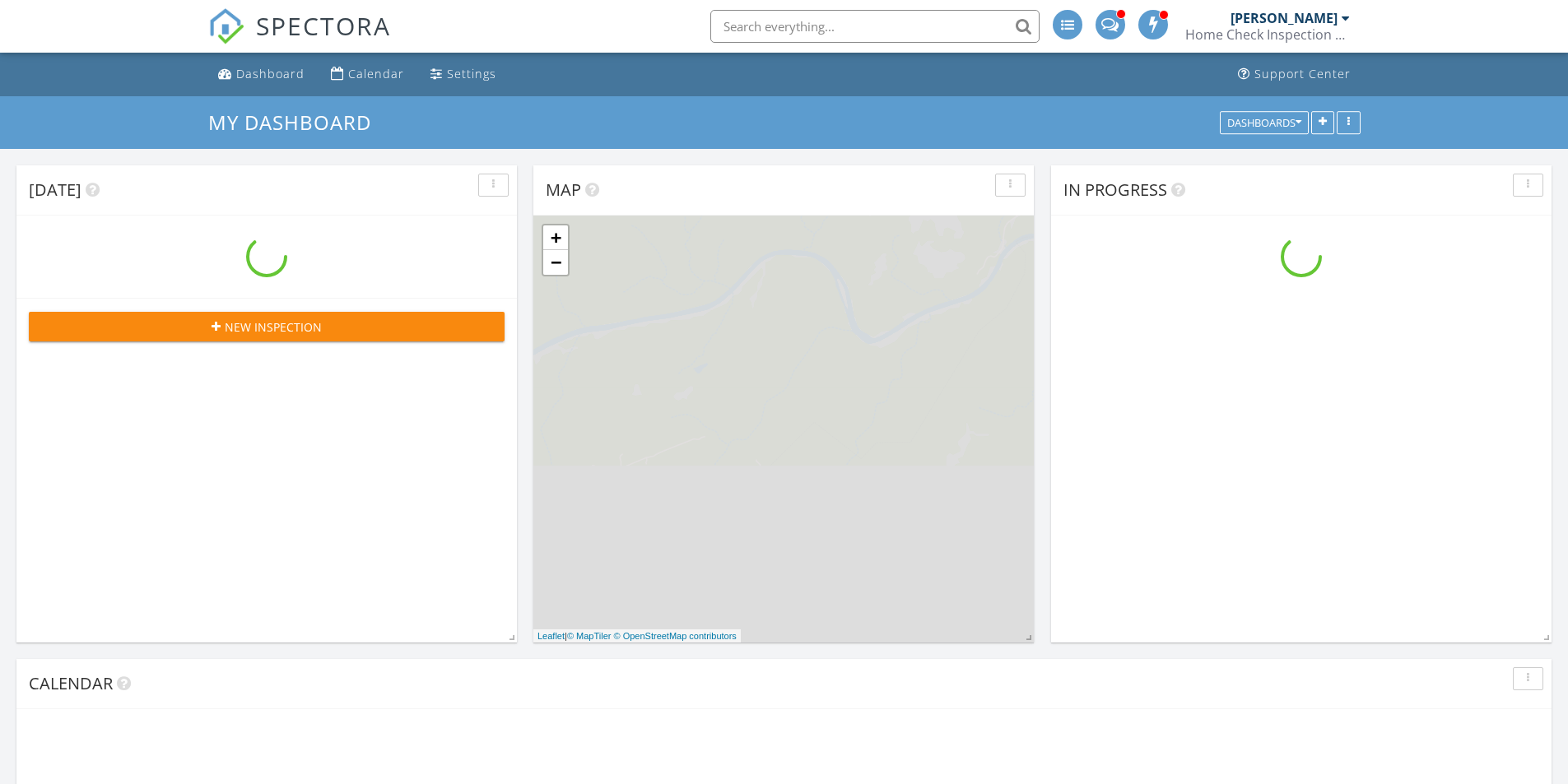
scroll to position [1358, 1594]
